Goal: Information Seeking & Learning: Learn about a topic

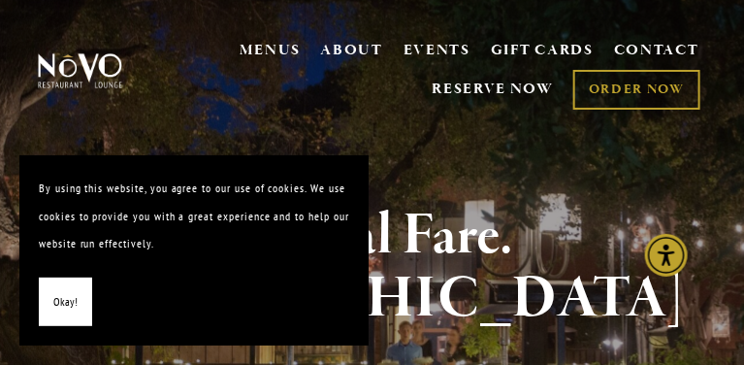
click at [131, 247] on p "By using this website, you agree to our use of cookies. We use cookies to provi…" at bounding box center [194, 216] width 310 height 83
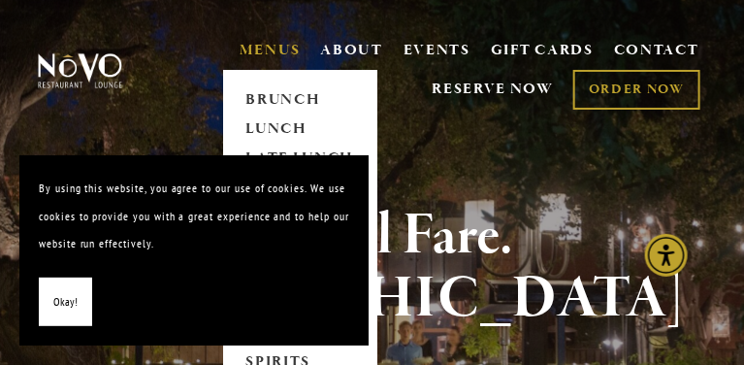
click at [258, 43] on link "MENUS" at bounding box center [270, 50] width 61 height 19
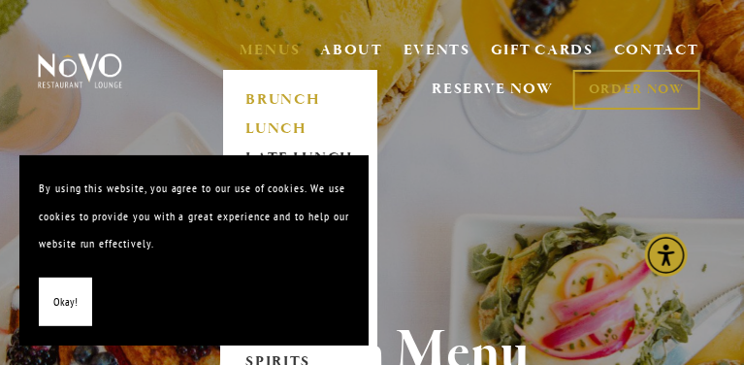
click at [267, 122] on link "LUNCH" at bounding box center [300, 128] width 121 height 29
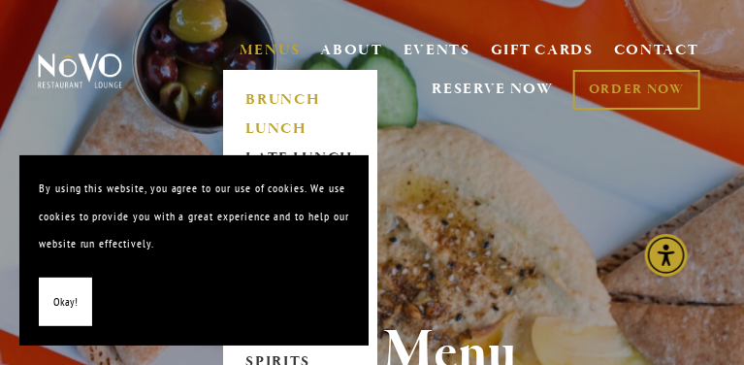
click at [265, 100] on link "BRUNCH" at bounding box center [300, 100] width 121 height 29
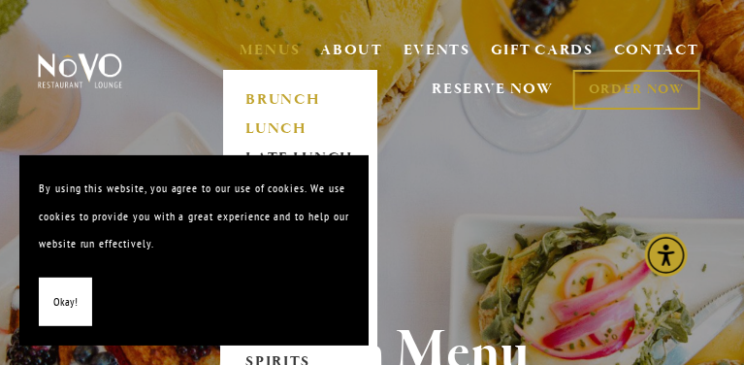
click at [276, 129] on link "LUNCH" at bounding box center [300, 128] width 121 height 29
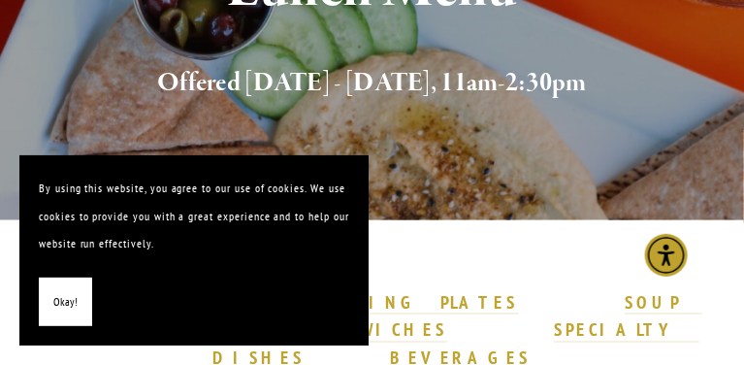
scroll to position [354, 0]
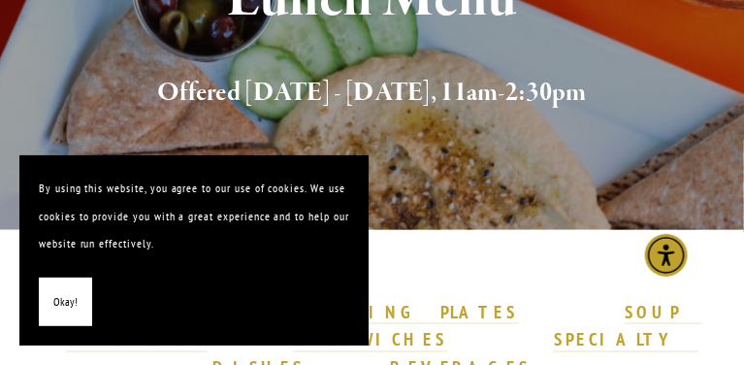
click at [67, 297] on span "Okay!" at bounding box center [65, 302] width 24 height 28
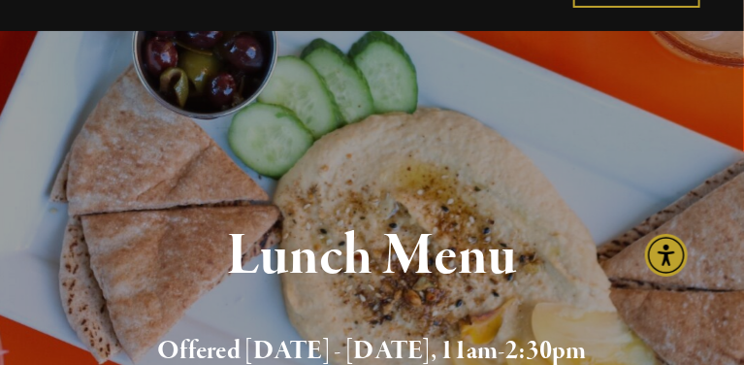
scroll to position [0, 0]
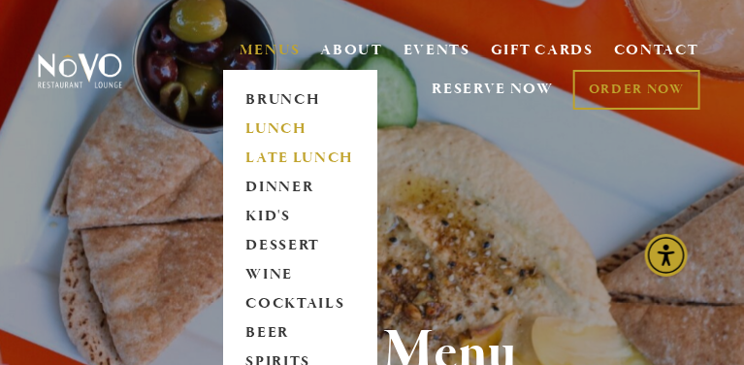
click at [265, 155] on link "LATE LUNCH" at bounding box center [300, 158] width 121 height 29
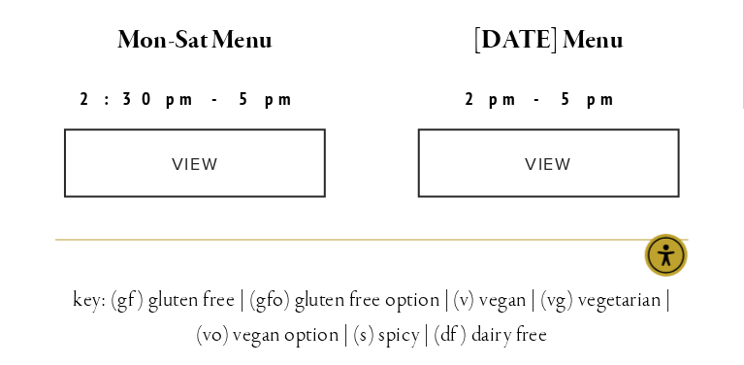
scroll to position [645, 0]
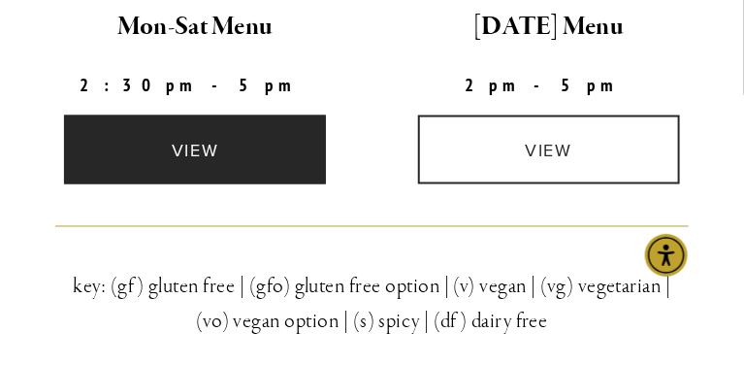
click at [209, 148] on link "view" at bounding box center [195, 149] width 262 height 69
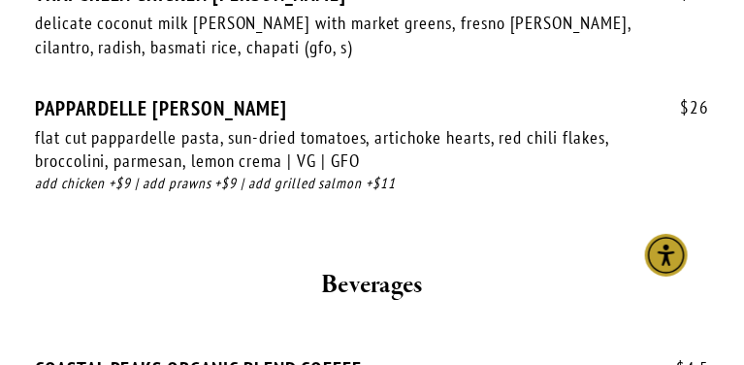
scroll to position [3662, 0]
